Goal: Transaction & Acquisition: Purchase product/service

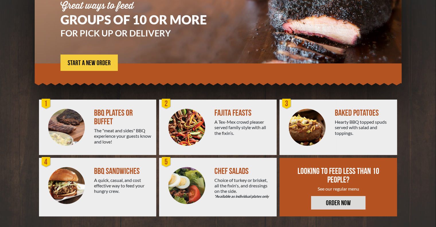
scroll to position [75, 0]
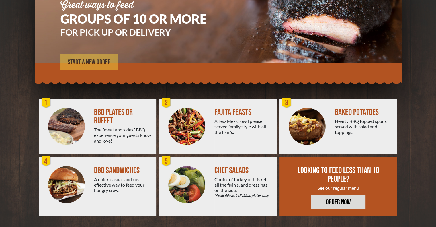
click at [97, 63] on span "START A NEW ORDER" at bounding box center [89, 62] width 43 height 7
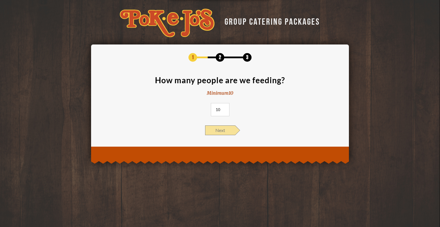
click at [229, 130] on span "Next" at bounding box center [220, 130] width 30 height 10
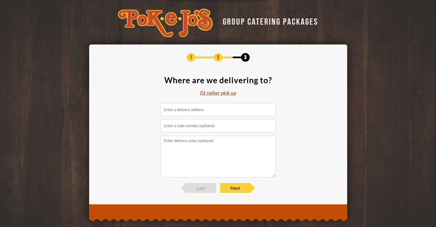
click at [224, 91] on div "I'd rather pick up" at bounding box center [218, 93] width 36 height 7
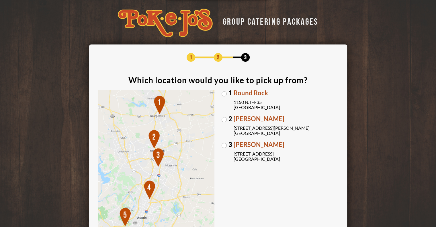
click at [226, 146] on label "3 [PERSON_NAME] [STREET_ADDRESS]" at bounding box center [280, 151] width 117 height 20
click at [0, 0] on input "3 [PERSON_NAME] [STREET_ADDRESS]" at bounding box center [0, 0] width 0 height 0
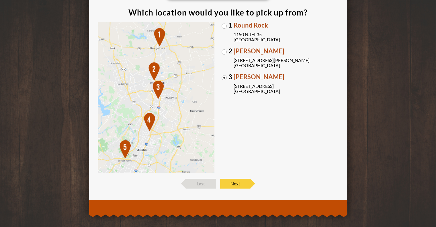
scroll to position [68, 0]
click at [243, 186] on span "Next" at bounding box center [235, 183] width 30 height 10
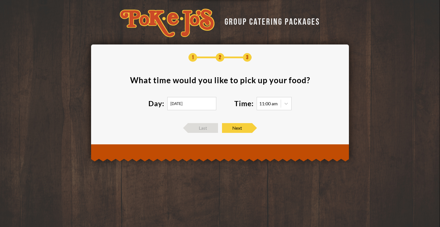
click at [196, 104] on input "[DATE]" at bounding box center [191, 103] width 49 height 13
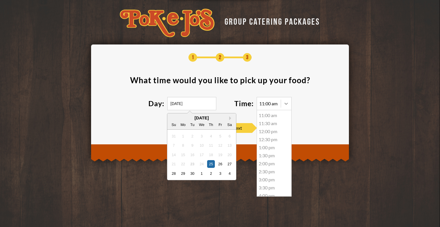
click at [284, 104] on icon at bounding box center [287, 104] width 6 height 6
click at [270, 179] on div "3:00 pm" at bounding box center [274, 179] width 34 height 8
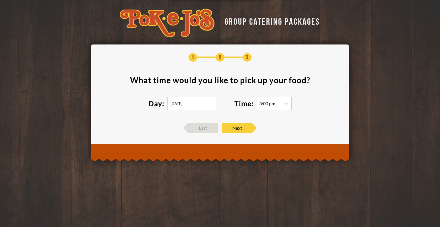
click at [282, 131] on footer "Last Next" at bounding box center [220, 128] width 241 height 10
click at [245, 130] on span "Next" at bounding box center [237, 128] width 30 height 10
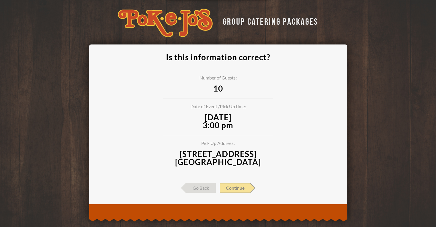
click at [239, 187] on span "Continue" at bounding box center [235, 188] width 30 height 10
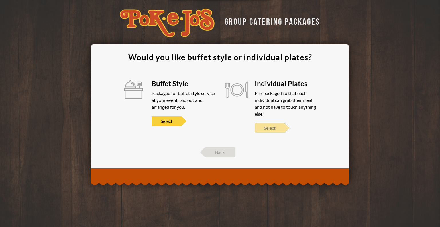
click at [274, 128] on span "Select" at bounding box center [270, 128] width 30 height 10
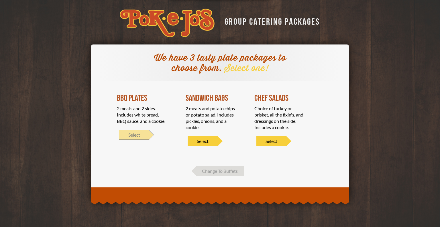
click at [129, 134] on span "Select" at bounding box center [134, 135] width 30 height 10
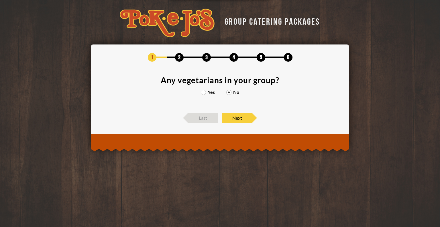
click at [205, 93] on label "Yes" at bounding box center [208, 92] width 14 height 5
click at [0, 0] on input "Yes" at bounding box center [0, 0] width 0 height 0
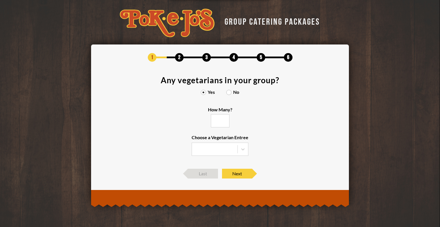
click at [216, 123] on input "How Many?" at bounding box center [220, 120] width 19 height 13
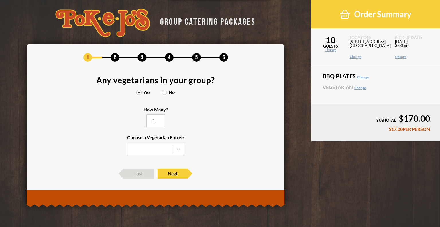
type input "1"
click at [165, 118] on input "1" at bounding box center [155, 120] width 19 height 13
click at [179, 151] on icon at bounding box center [179, 149] width 6 height 6
click at [0, 0] on input "Choose a Vegetarian Entree Veggie Skewers Baked Potato Entrée Salad" at bounding box center [0, 0] width 0 height 0
click at [165, 93] on label "No" at bounding box center [168, 92] width 13 height 5
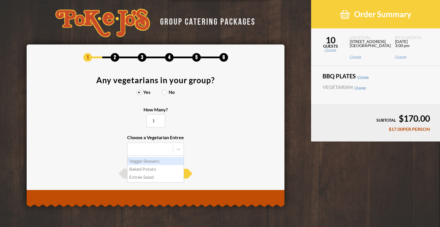
click at [0, 0] on input "No" at bounding box center [0, 0] width 0 height 0
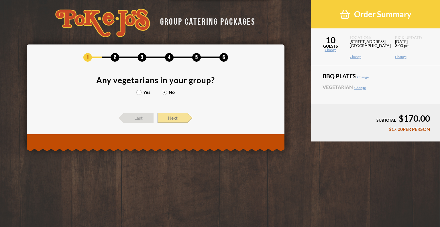
click at [166, 120] on span "Next" at bounding box center [173, 118] width 30 height 10
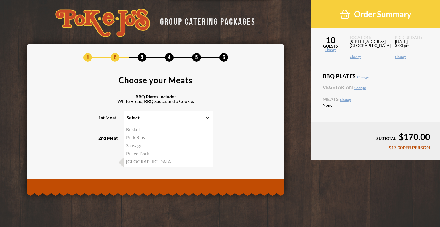
click at [206, 116] on icon at bounding box center [208, 118] width 6 height 6
click at [102, 120] on input "1st Meat option Brisket focused, 1 of 5. 5 results available. Use Up and Down t…" at bounding box center [102, 120] width 0 height 0
click at [132, 163] on div "[GEOGRAPHIC_DATA]" at bounding box center [168, 161] width 88 height 8
click at [102, 120] on input "1st Meat option Turkey focused, 5 of 5. 5 results available. Use Up and Down to…" at bounding box center [102, 120] width 0 height 0
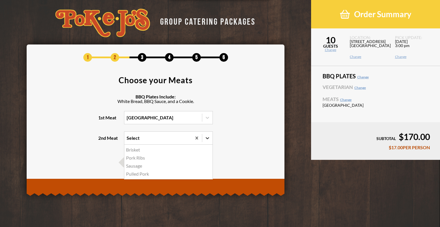
click at [206, 135] on icon at bounding box center [208, 138] width 6 height 6
click at [102, 140] on input "2nd Meat option Brisket focused, 1 of 4. 4 results available. Use Up and Down t…" at bounding box center [102, 140] width 0 height 0
click at [128, 150] on div "Brisket" at bounding box center [168, 150] width 88 height 8
click at [102, 140] on input "2nd Meat option Brisket focused, 1 of 4. 4 results available. Use Up and Down t…" at bounding box center [102, 140] width 0 height 0
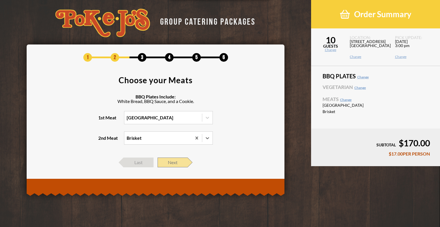
click at [163, 162] on span "Next" at bounding box center [173, 162] width 30 height 10
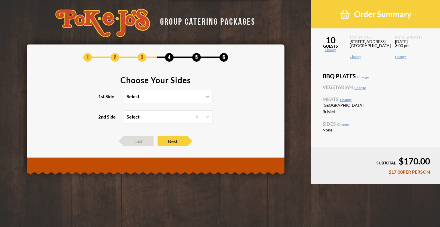
click at [203, 97] on div at bounding box center [207, 96] width 10 height 10
click at [102, 99] on input "1st Side Select" at bounding box center [102, 99] width 0 height 0
click at [151, 106] on div "Mac and Cheese" at bounding box center [168, 108] width 88 height 8
click at [102, 99] on input "1st Side option [GEOGRAPHIC_DATA], selected. option Mac and Cheese focused, 1 o…" at bounding box center [102, 99] width 0 height 0
click at [205, 118] on icon at bounding box center [208, 117] width 6 height 6
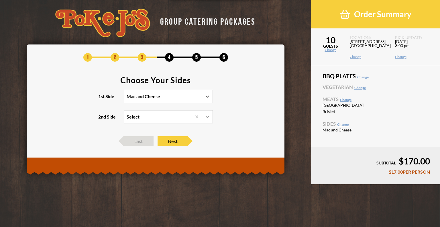
click at [102, 119] on input "2nd Side Select" at bounding box center [102, 119] width 0 height 0
click at [151, 127] on div "Pinto Beans" at bounding box center [168, 128] width 88 height 8
click at [102, 119] on input "2nd Side option Brisket, selected. option Pinto Beans focused, 1 of 3. 3 result…" at bounding box center [102, 119] width 0 height 0
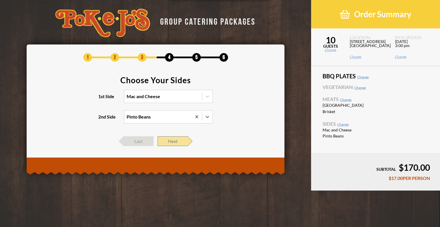
click at [170, 140] on span "Next" at bounding box center [173, 141] width 30 height 10
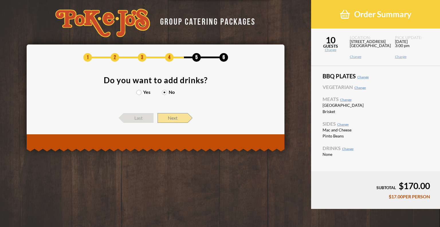
click at [170, 120] on span "Next" at bounding box center [173, 118] width 30 height 10
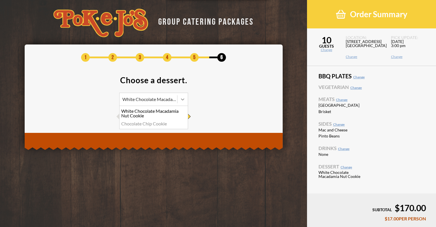
click at [182, 99] on icon at bounding box center [182, 99] width 3 height 2
click at [166, 122] on div "Chocolate Chip Cookie" at bounding box center [154, 124] width 68 height 8
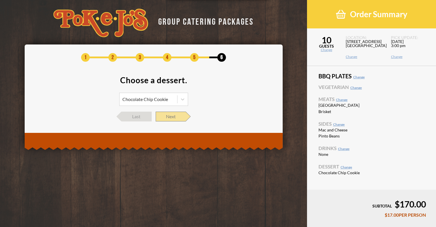
click at [170, 118] on span "Next" at bounding box center [171, 117] width 30 height 10
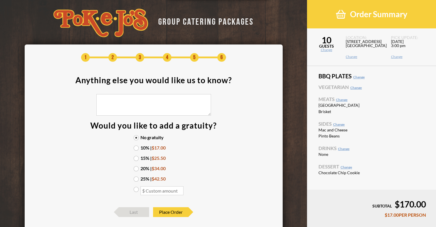
click at [135, 177] on label "25% | $42.50" at bounding box center [154, 178] width 40 height 5
click at [0, 0] on input "25% | $42.50" at bounding box center [0, 0] width 0 height 0
click at [162, 213] on span "Place Order" at bounding box center [170, 212] width 35 height 10
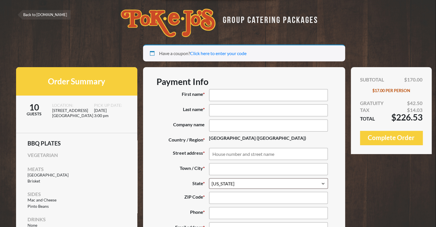
select select "TX"
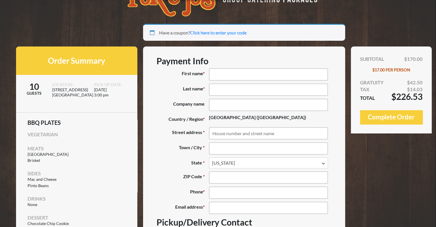
scroll to position [42, 0]
